Goal: Information Seeking & Learning: Learn about a topic

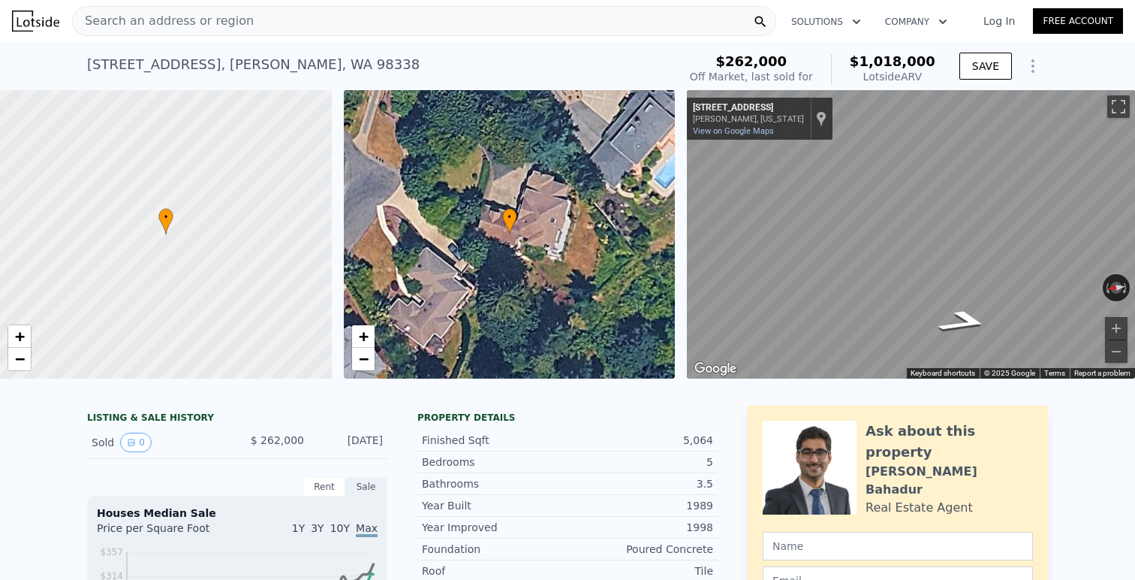
click at [218, 27] on span "Search an address or region" at bounding box center [163, 21] width 181 height 18
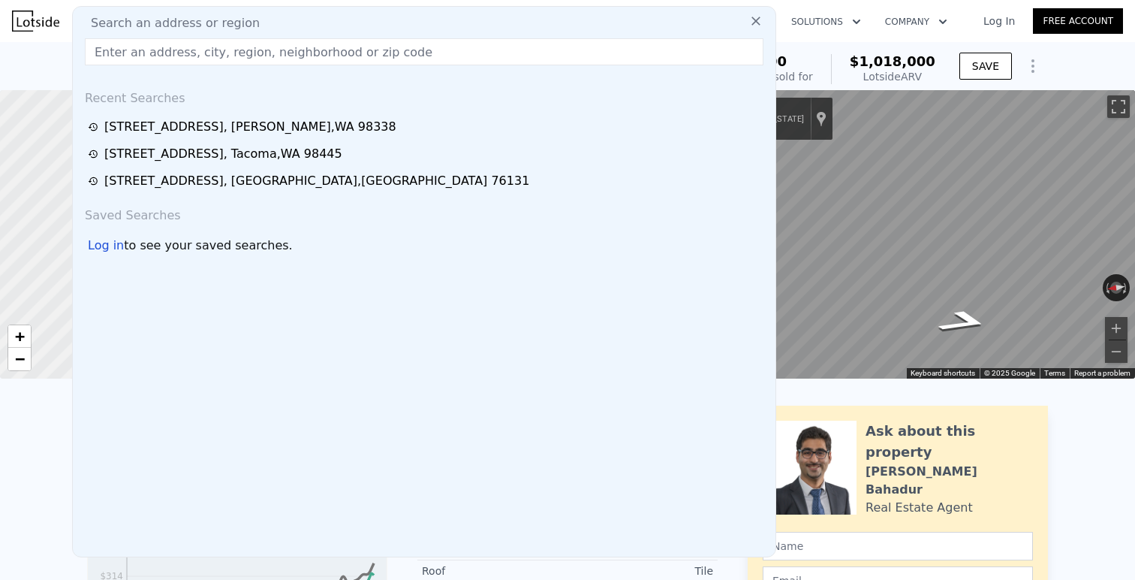
type input "made offer last week in [GEOGRAPHIC_DATA][US_STATE]. offered 900k. he said got …"
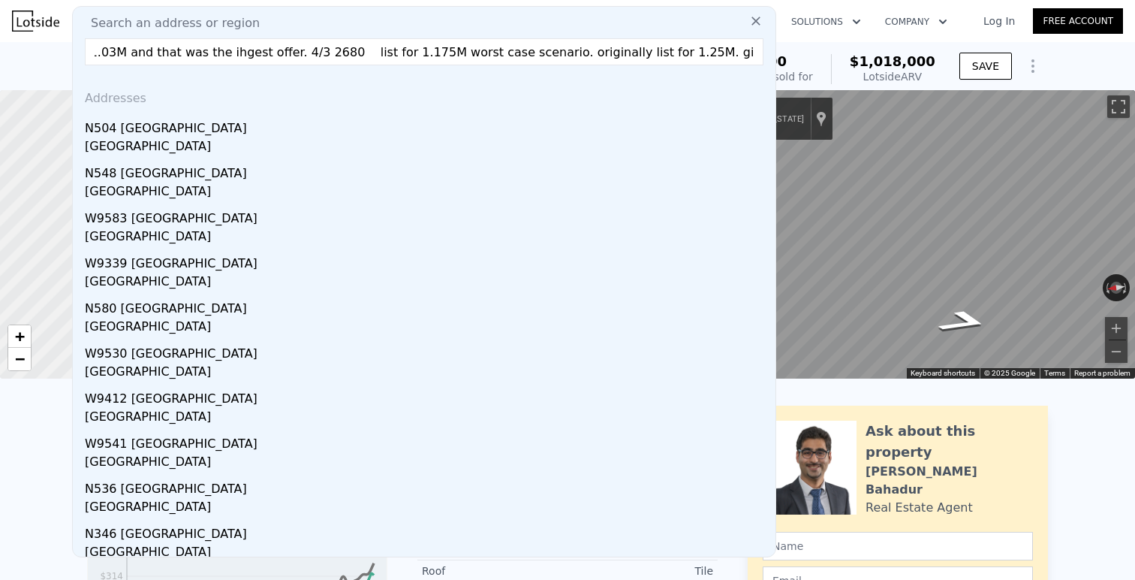
type input "4"
type input "1.75"
type input "3.75"
type input "1980"
type input "3460"
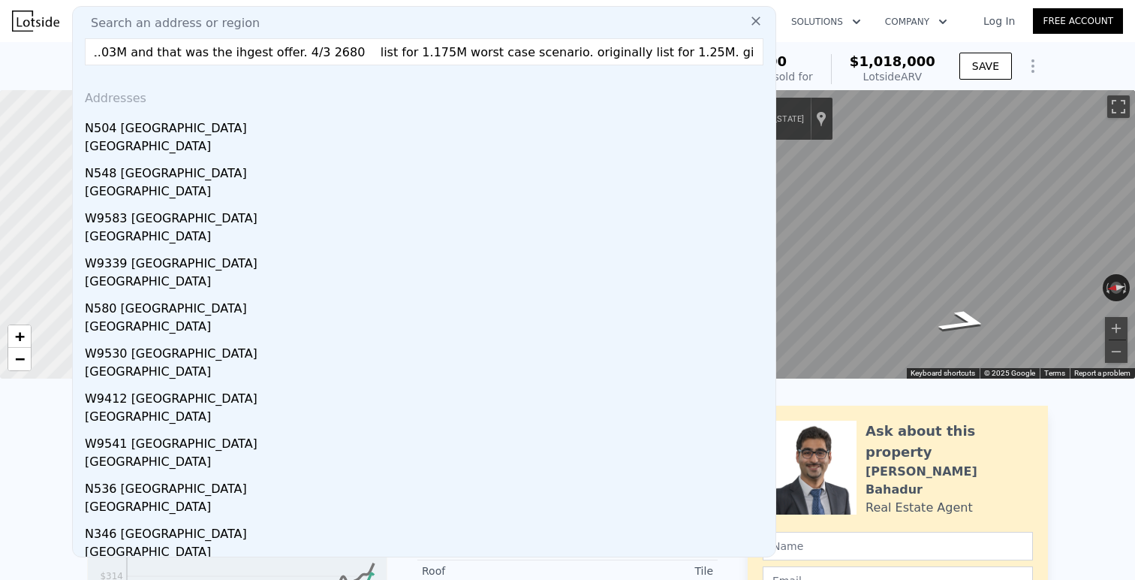
type input "3920"
type input "7200"
type input "$ 1,787,000"
type input "8"
type input "$ 29,998"
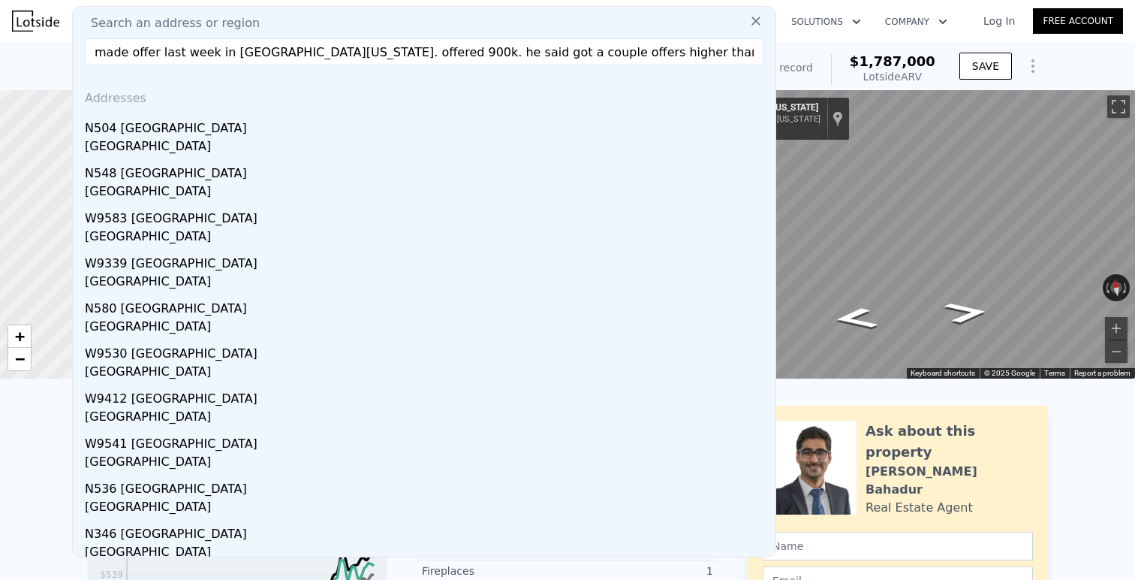
click at [343, 48] on input "made offer last week in [GEOGRAPHIC_DATA][US_STATE]. offered 900k. he said got …" at bounding box center [424, 51] width 679 height 27
paste input "[STREET_ADDRESS][US_STATE]"
type input "[STREET_ADDRESS][US_STATE]"
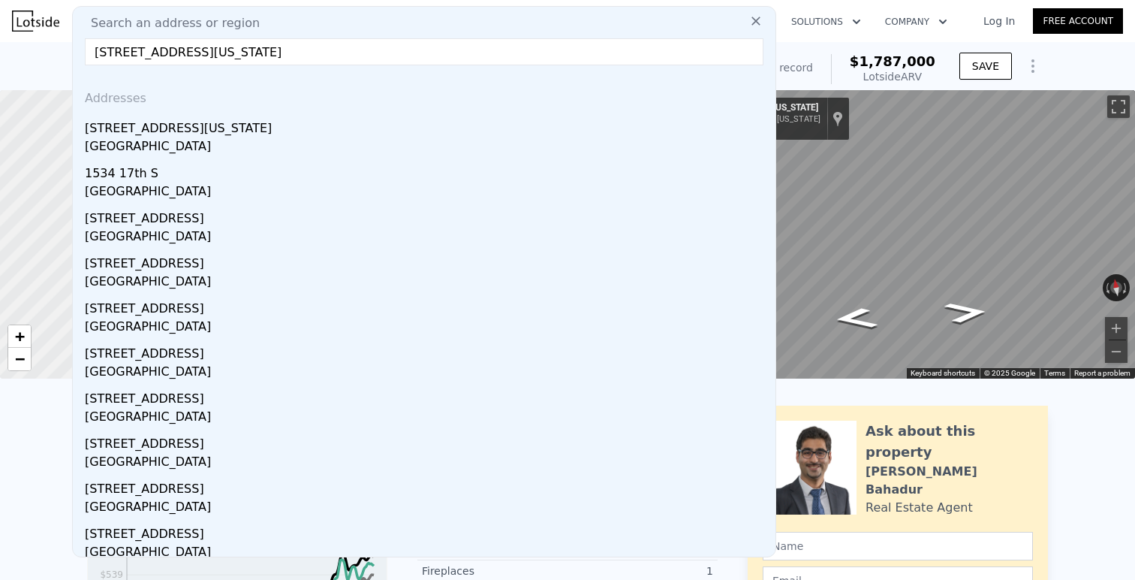
type input "$ 1,772,000"
type input "$ 29,999"
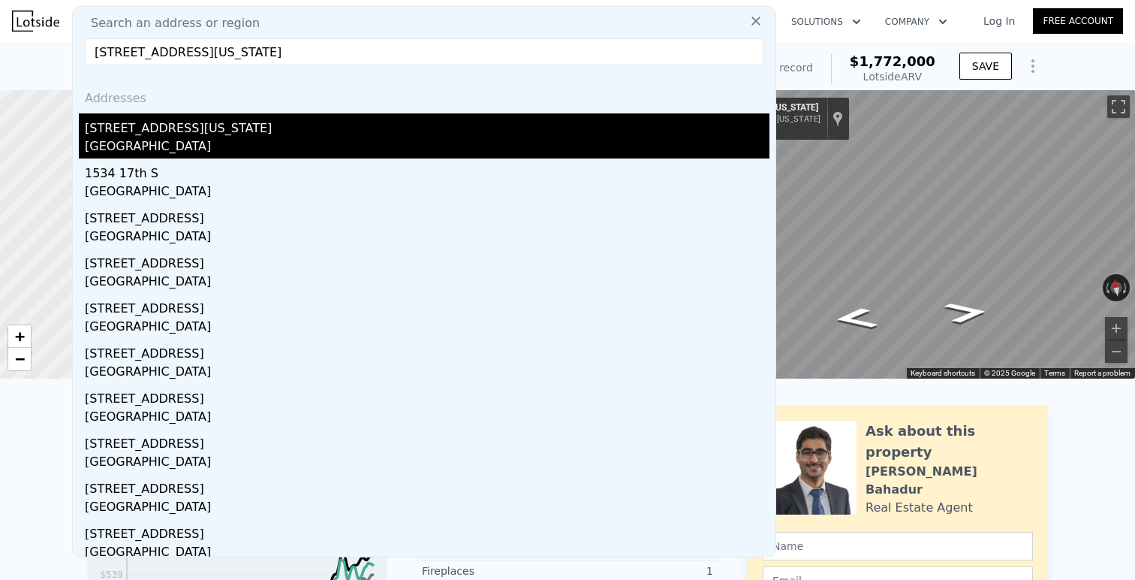
type input "[STREET_ADDRESS][US_STATE]"
click at [241, 118] on div "[STREET_ADDRESS][US_STATE]" at bounding box center [427, 125] width 685 height 24
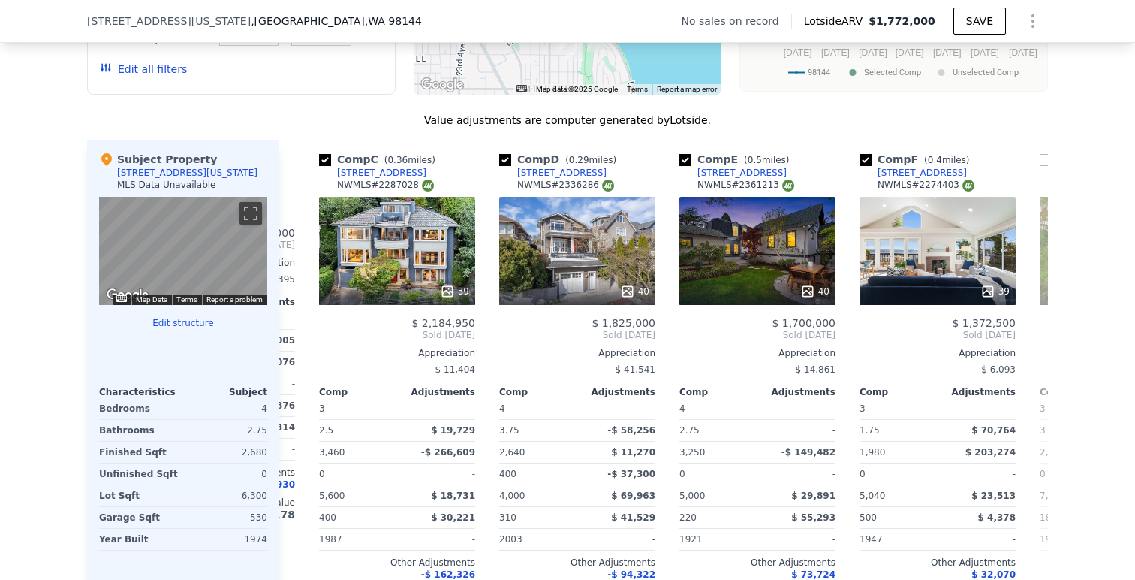
scroll to position [1501, 0]
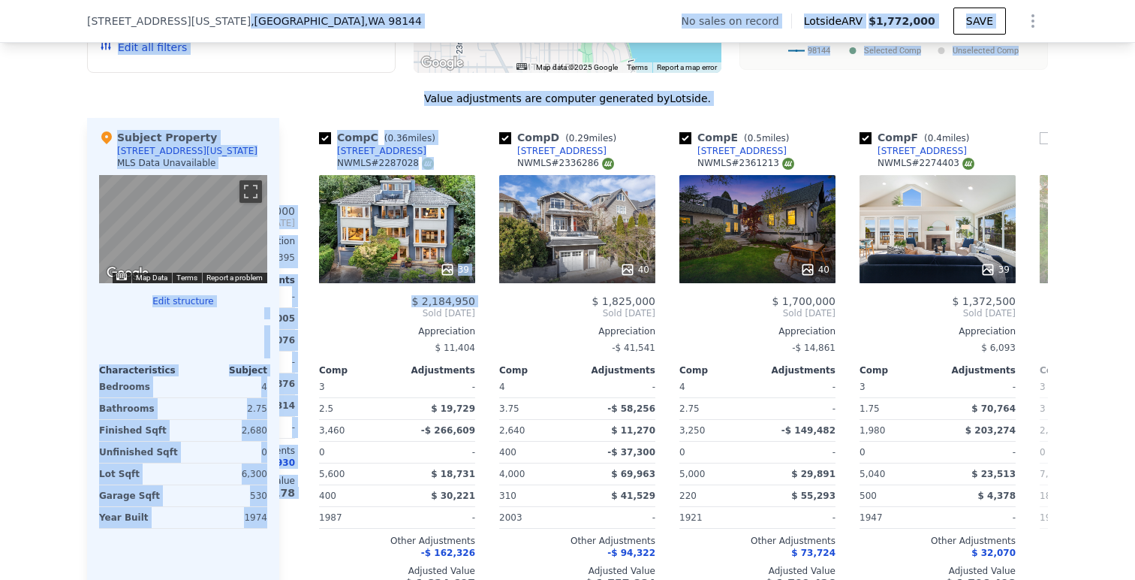
drag, startPoint x: 411, startPoint y: 309, endPoint x: 270, endPoint y: 12, distance: 329.1
click at [270, 12] on div "Search an address or region Solutions Company Open main menu Log In Free Accoun…" at bounding box center [567, 308] width 1135 height 3618
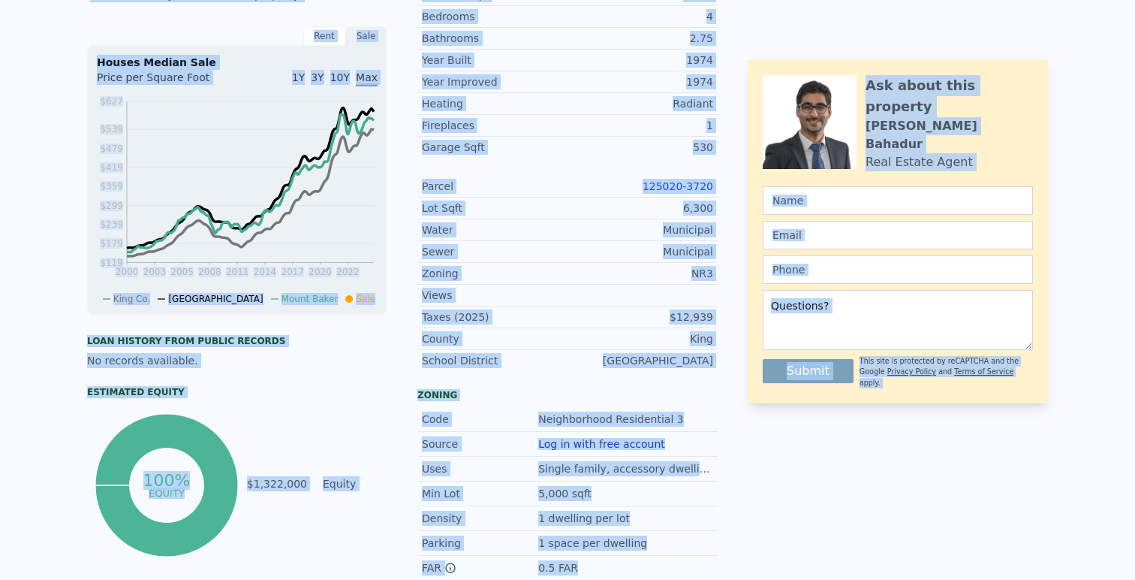
scroll to position [0, 0]
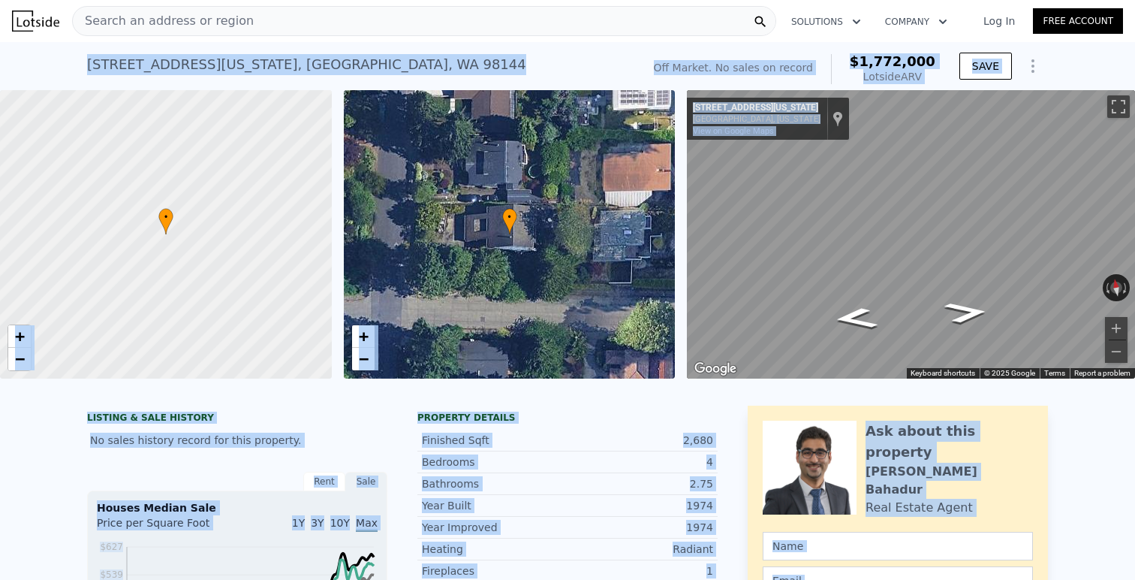
click at [399, 37] on div "Search an address or region Solutions Company Open main menu Log In Free Account" at bounding box center [567, 21] width 1111 height 36
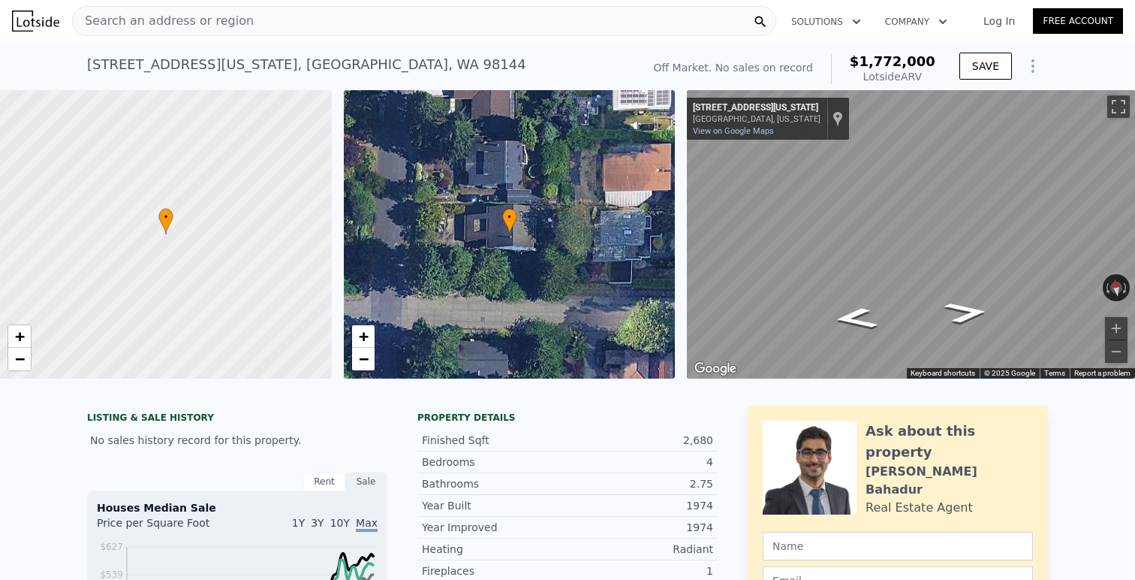
click at [399, 64] on div "[STREET_ADDRESS][US_STATE] No sales on record (~ARV $1.772m )" at bounding box center [361, 69] width 549 height 42
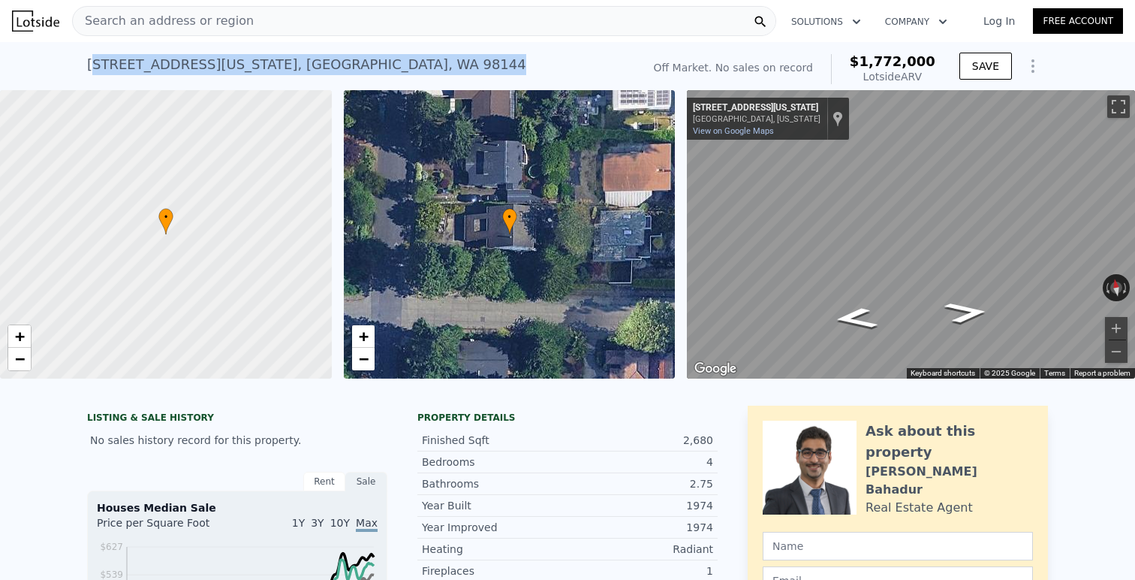
drag, startPoint x: 345, startPoint y: 65, endPoint x: 90, endPoint y: 61, distance: 255.3
click at [90, 61] on div "[STREET_ADDRESS][US_STATE] No sales on record (~ARV $1.772m )" at bounding box center [361, 69] width 549 height 42
copy div "[STREET_ADDRESS][US_STATE]"
